Goal: Information Seeking & Learning: Learn about a topic

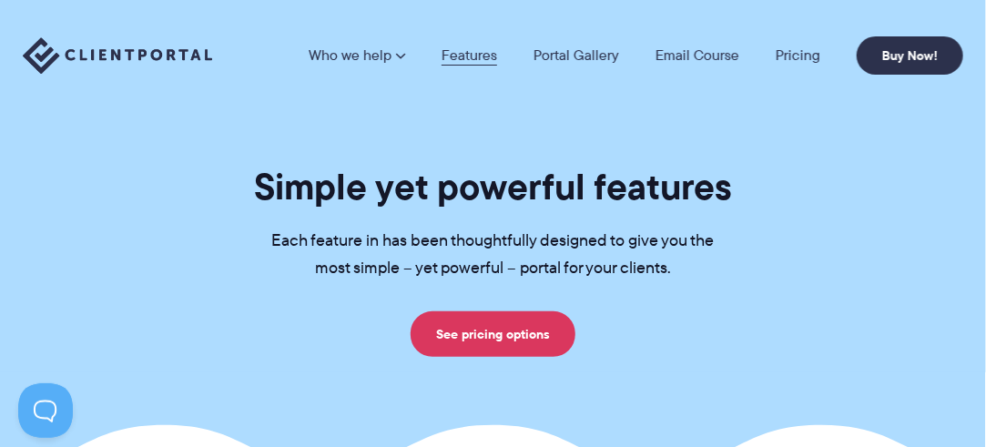
click at [467, 54] on link "Features" at bounding box center [470, 55] width 56 height 15
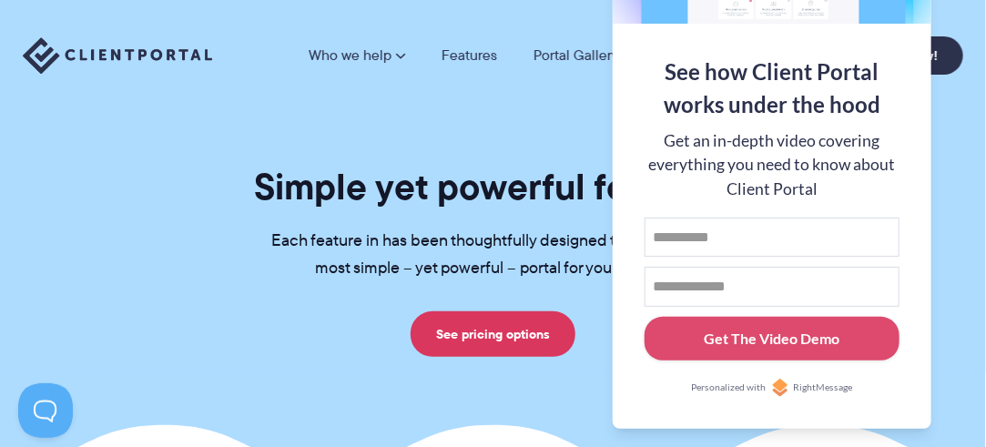
click at [529, 101] on div "Who we help Who we help View pricing Agencies See how Client Portal can help gi…" at bounding box center [493, 55] width 986 height 111
click at [558, 67] on nav "Who we help Who we help View pricing Agencies See how Client Portal can help gi…" at bounding box center [636, 55] width 655 height 38
click at [450, 125] on section "Simple yet powerful features Each feature in has been thoughtfully designed to …" at bounding box center [493, 233] width 986 height 466
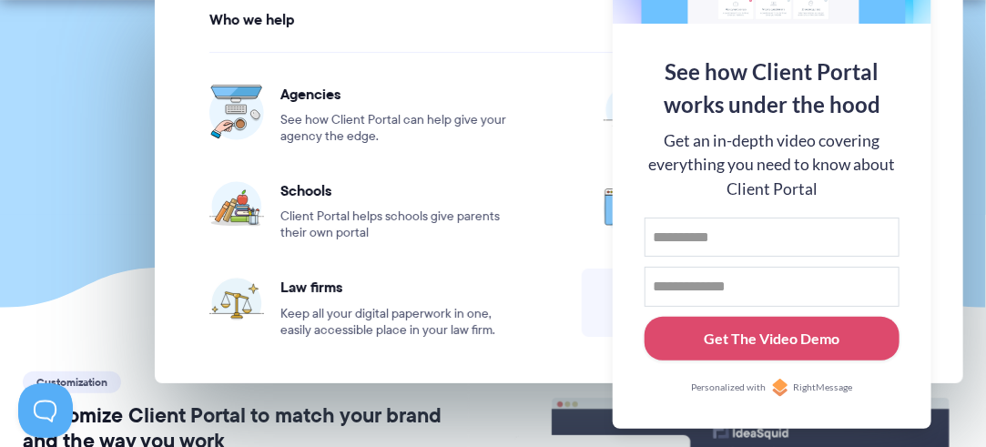
scroll to position [182, 0]
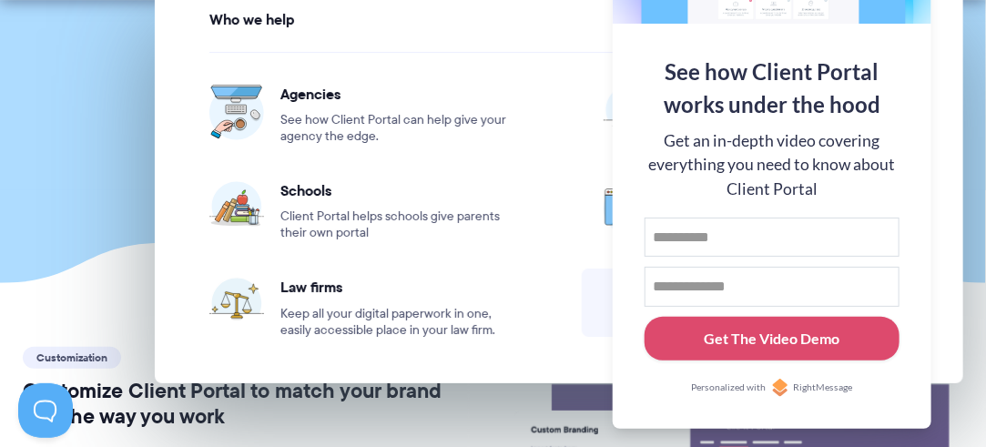
click at [117, 124] on div "Simple yet powerful features Each feature in has been thoughtfully designed to …" at bounding box center [493, 78] width 986 height 193
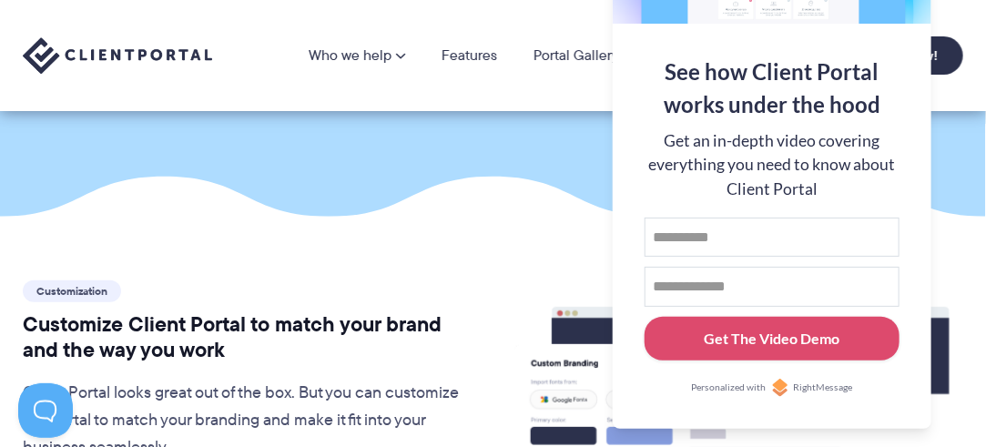
scroll to position [0, 0]
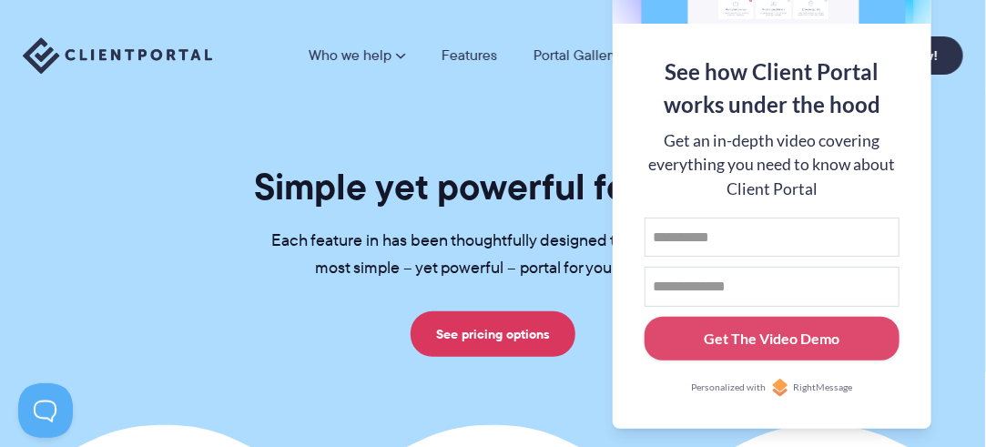
click at [590, 9] on div "Who we help Who we help View pricing Agencies See how Client Portal can help gi…" at bounding box center [493, 55] width 986 height 111
click at [969, 24] on button at bounding box center [963, 23] width 22 height 22
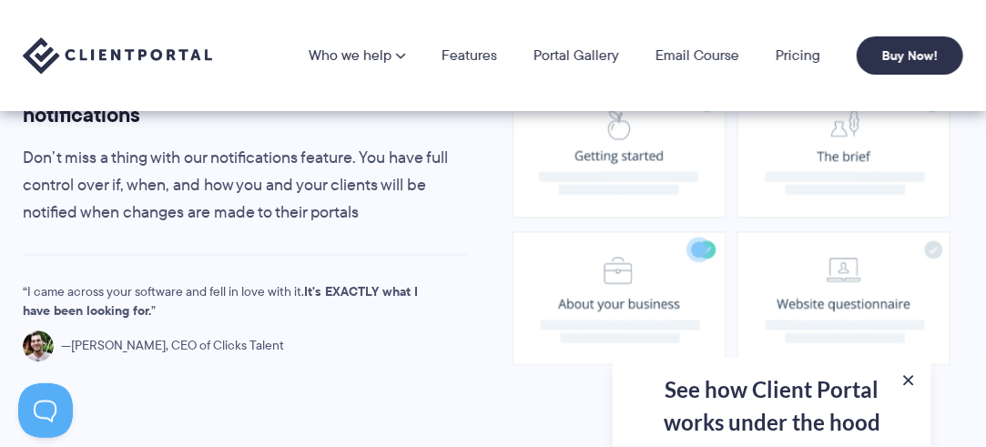
scroll to position [1184, 0]
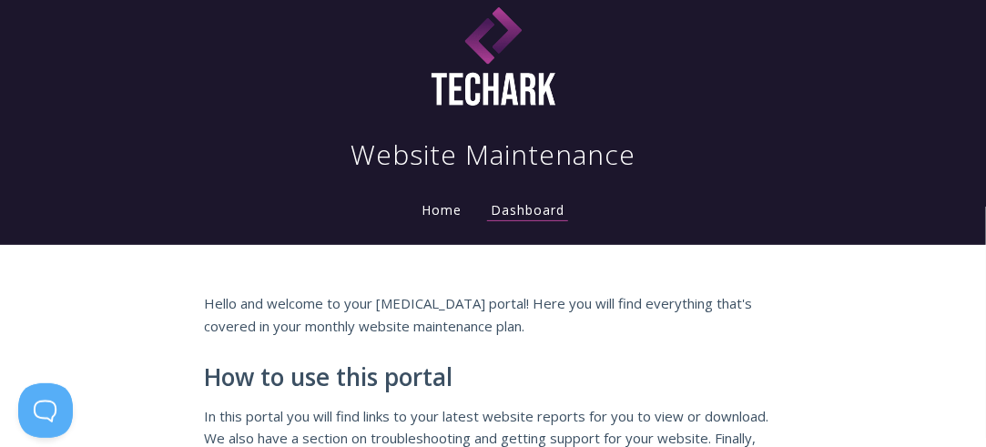
scroll to position [91, 0]
